Goal: Navigation & Orientation: Find specific page/section

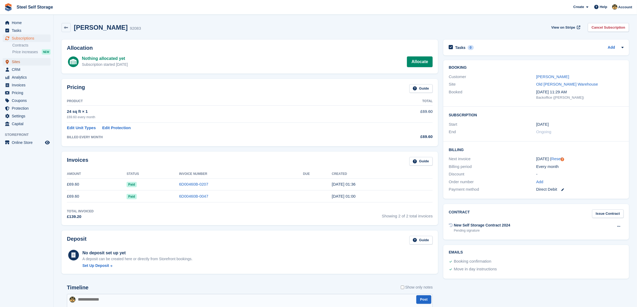
click at [18, 63] on span "Sites" at bounding box center [28, 61] width 32 height 7
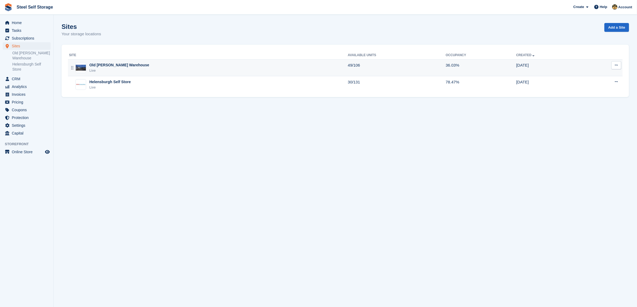
click at [108, 66] on div "Old [PERSON_NAME] Warehouse" at bounding box center [119, 65] width 60 height 6
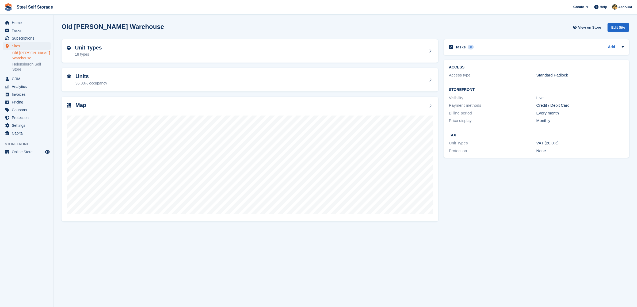
click at [117, 104] on div "Map" at bounding box center [250, 105] width 366 height 7
